Goal: Information Seeking & Learning: Learn about a topic

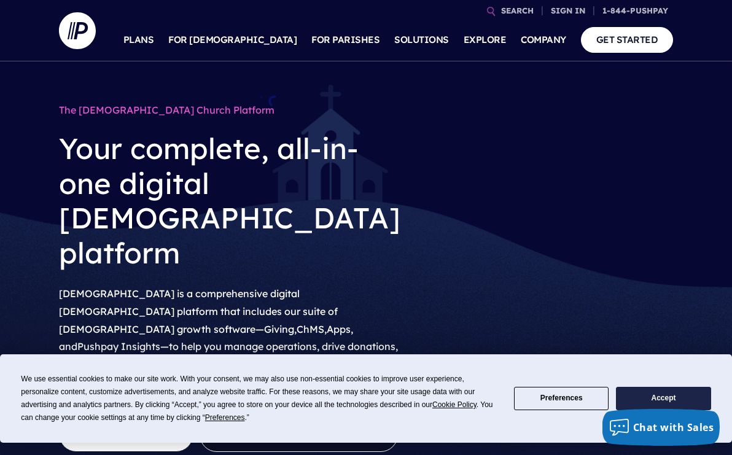
click at [655, 398] on button "Accept" at bounding box center [663, 399] width 95 height 24
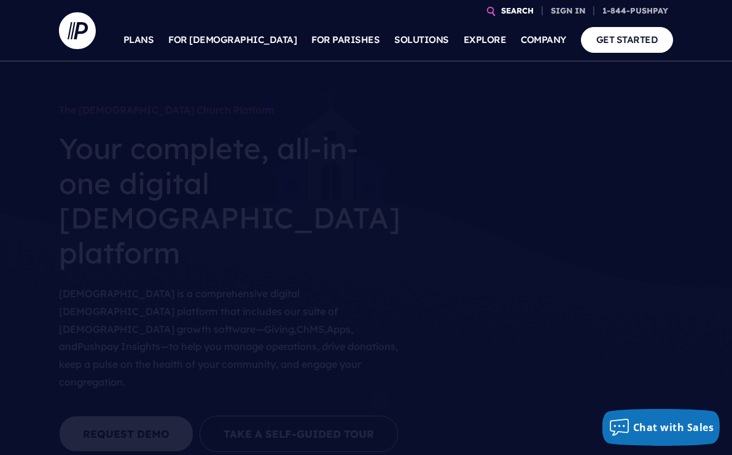
click at [520, 13] on link "SEARCH" at bounding box center [517, 11] width 42 height 22
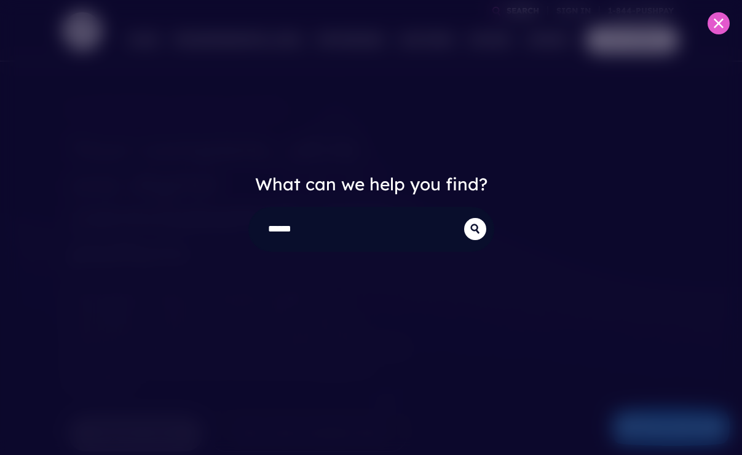
type input "******"
click at [464, 218] on button "submit" at bounding box center [475, 229] width 22 height 22
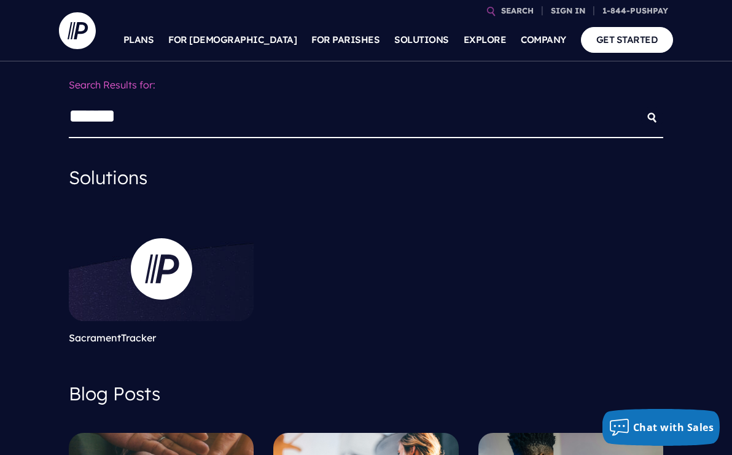
drag, startPoint x: 176, startPoint y: 114, endPoint x: 50, endPoint y: 119, distance: 126.6
click at [641, 107] on button "submit" at bounding box center [652, 118] width 22 height 22
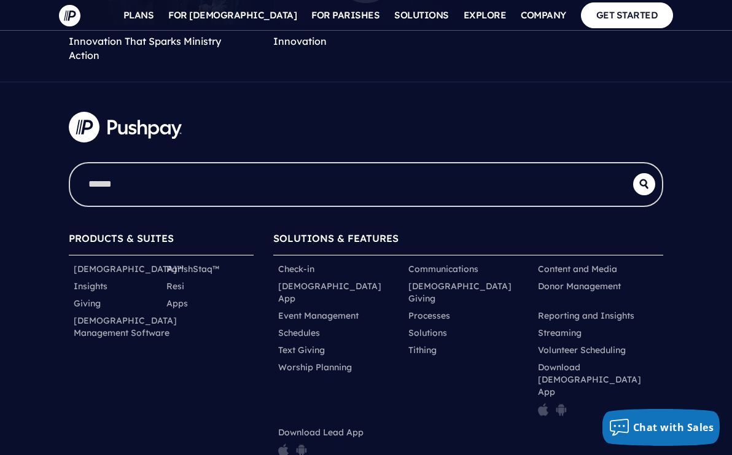
scroll to position [2018, 0]
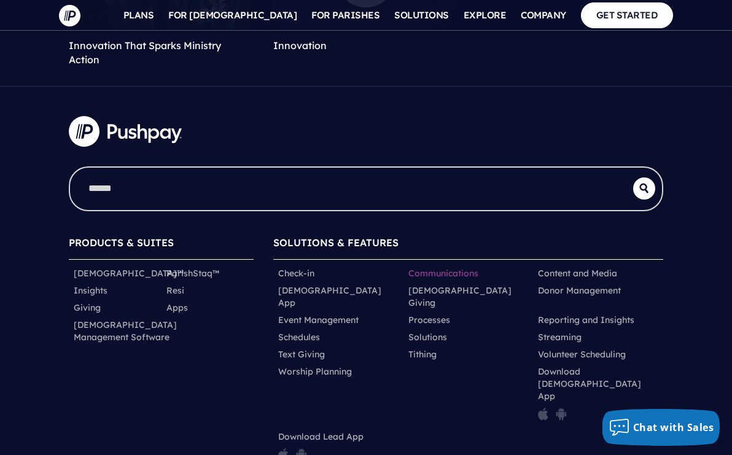
click at [454, 267] on link "Communications" at bounding box center [444, 273] width 70 height 12
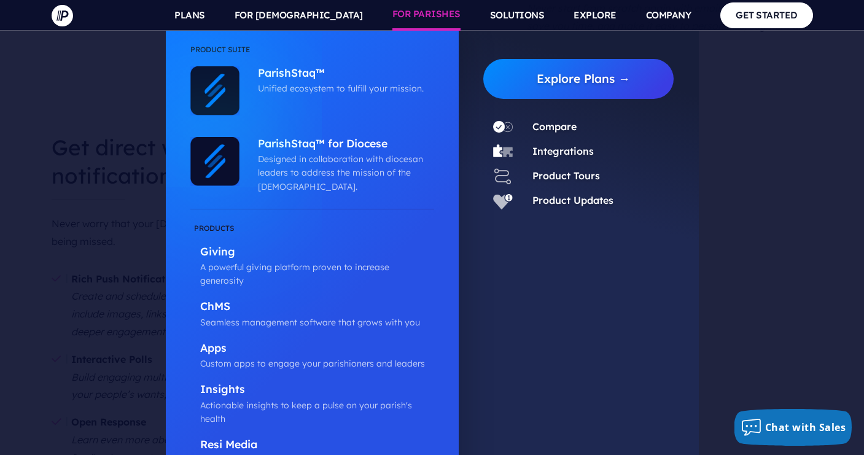
scroll to position [1416, 0]
click at [572, 151] on link "Integrations" at bounding box center [563, 151] width 61 height 12
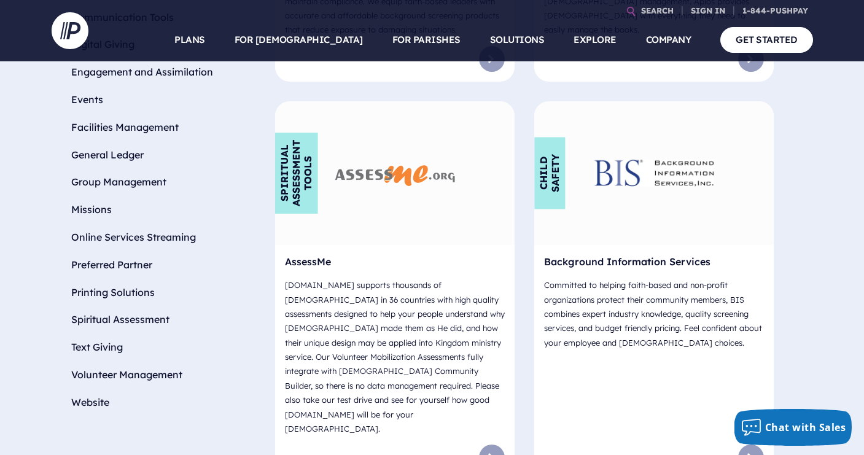
scroll to position [694, 0]
